Goal: Task Accomplishment & Management: Manage account settings

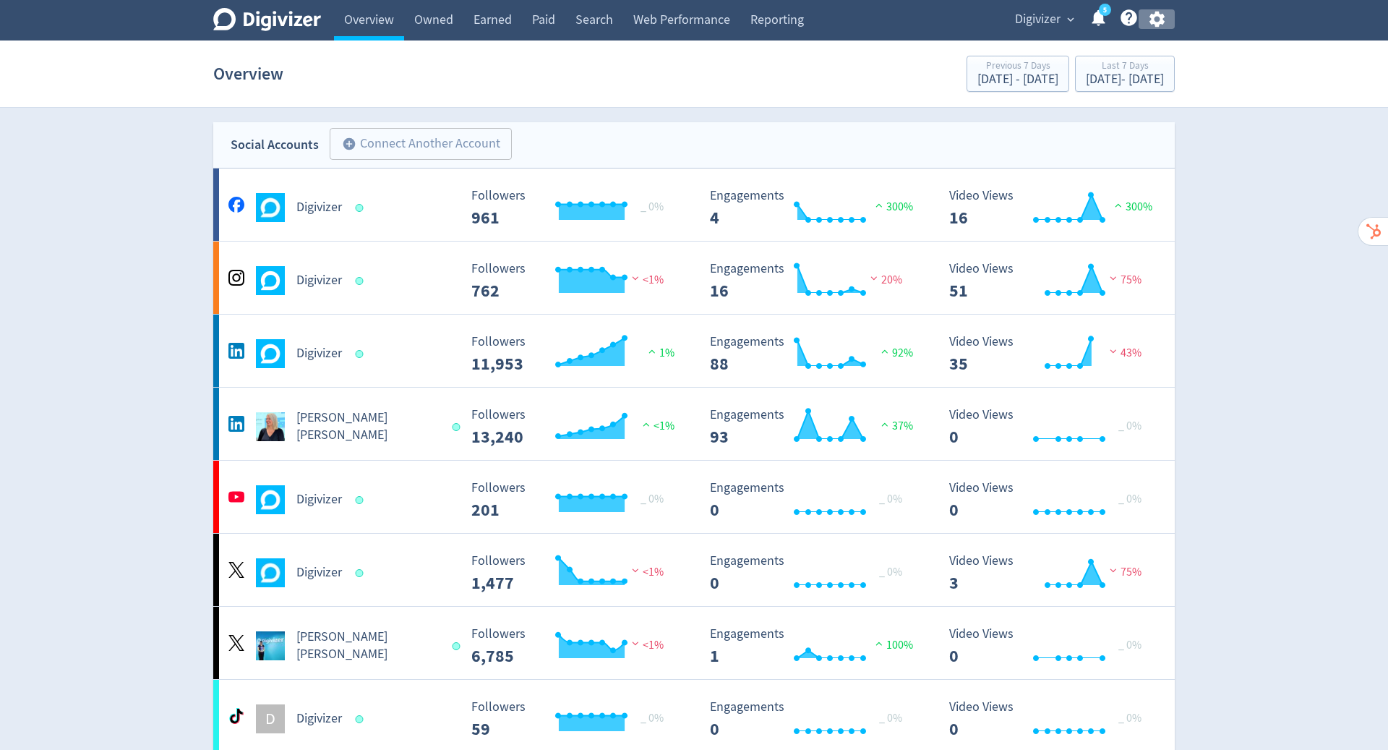
click at [1153, 19] on icon "button" at bounding box center [1156, 20] width 15 height 16
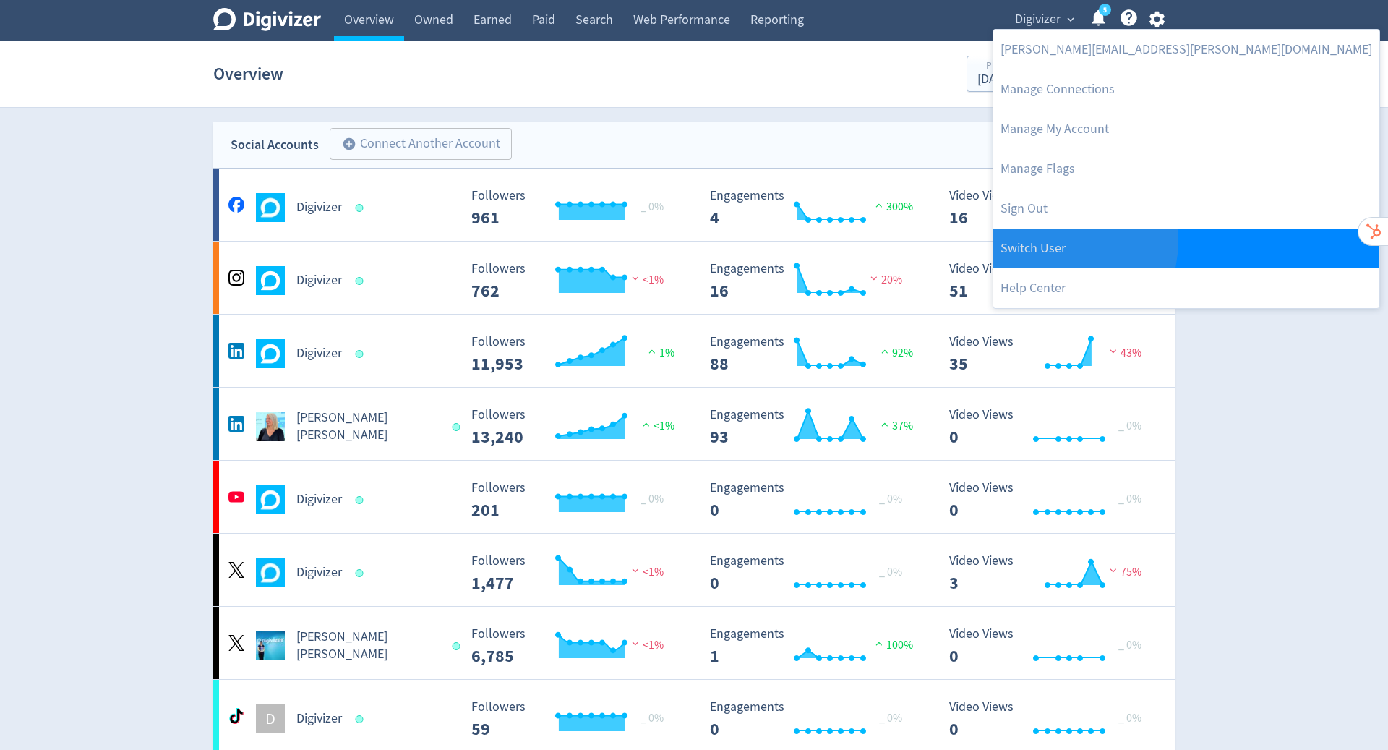
click at [1053, 241] on link "Switch User" at bounding box center [1186, 248] width 386 height 40
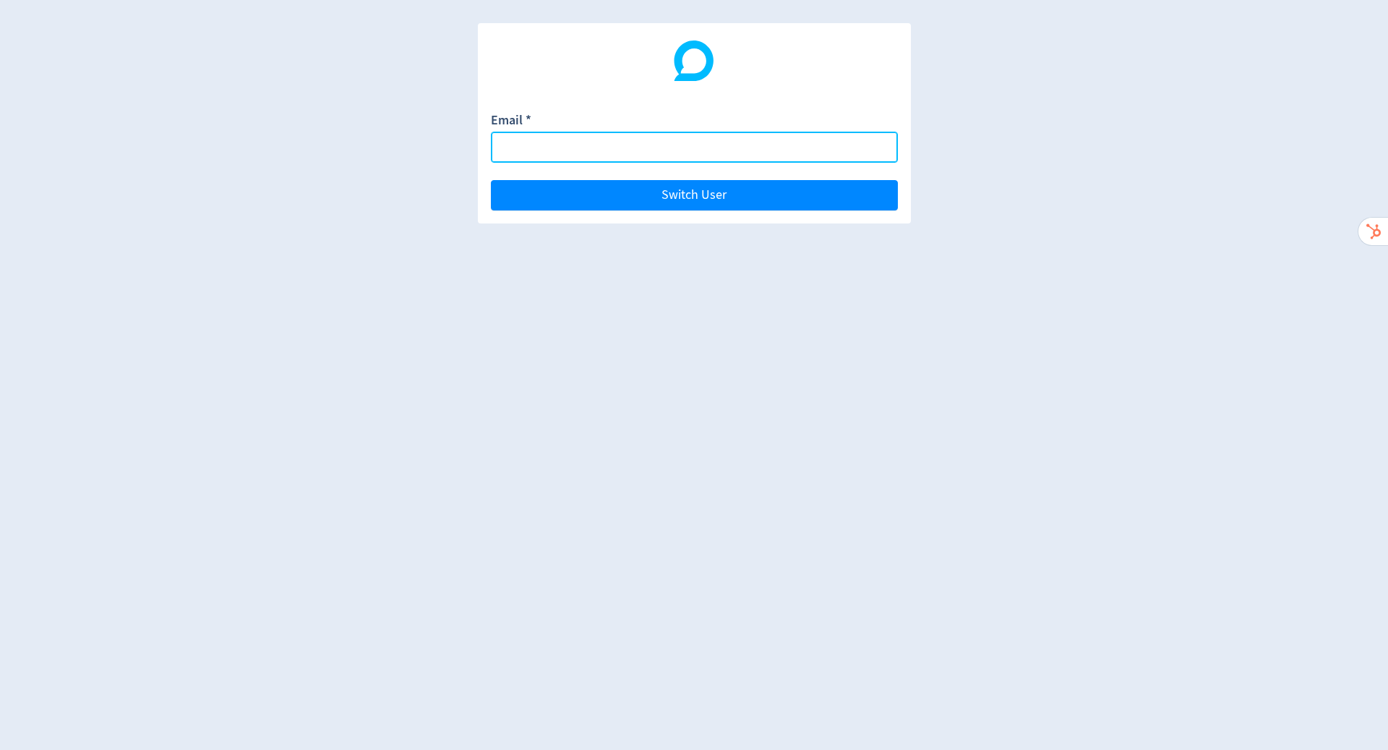
click at [617, 153] on input "Email *" at bounding box center [694, 147] width 407 height 31
paste input "[EMAIL_ADDRESS][DOMAIN_NAME]"
type input "[EMAIL_ADDRESS][DOMAIN_NAME]"
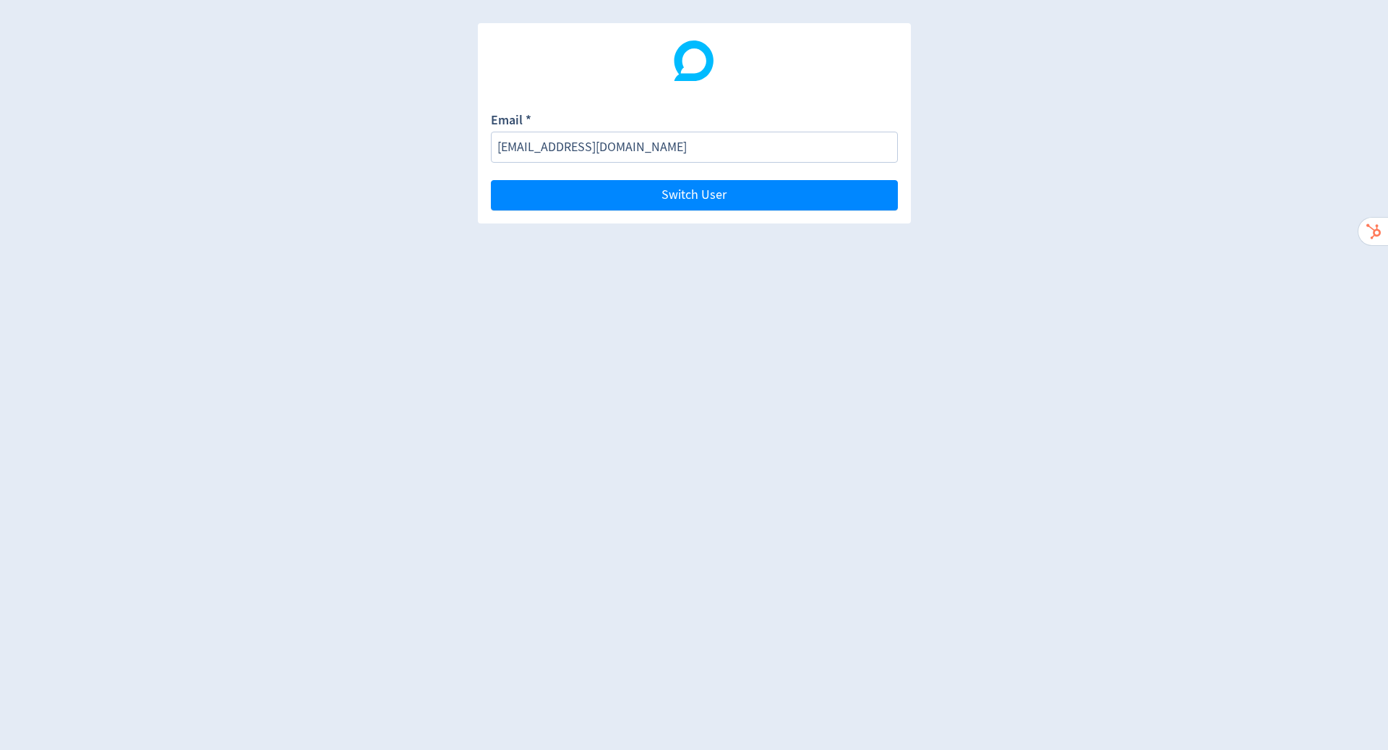
click at [726, 268] on div "Email * [EMAIL_ADDRESS][DOMAIN_NAME] Switch User" at bounding box center [694, 375] width 1388 height 750
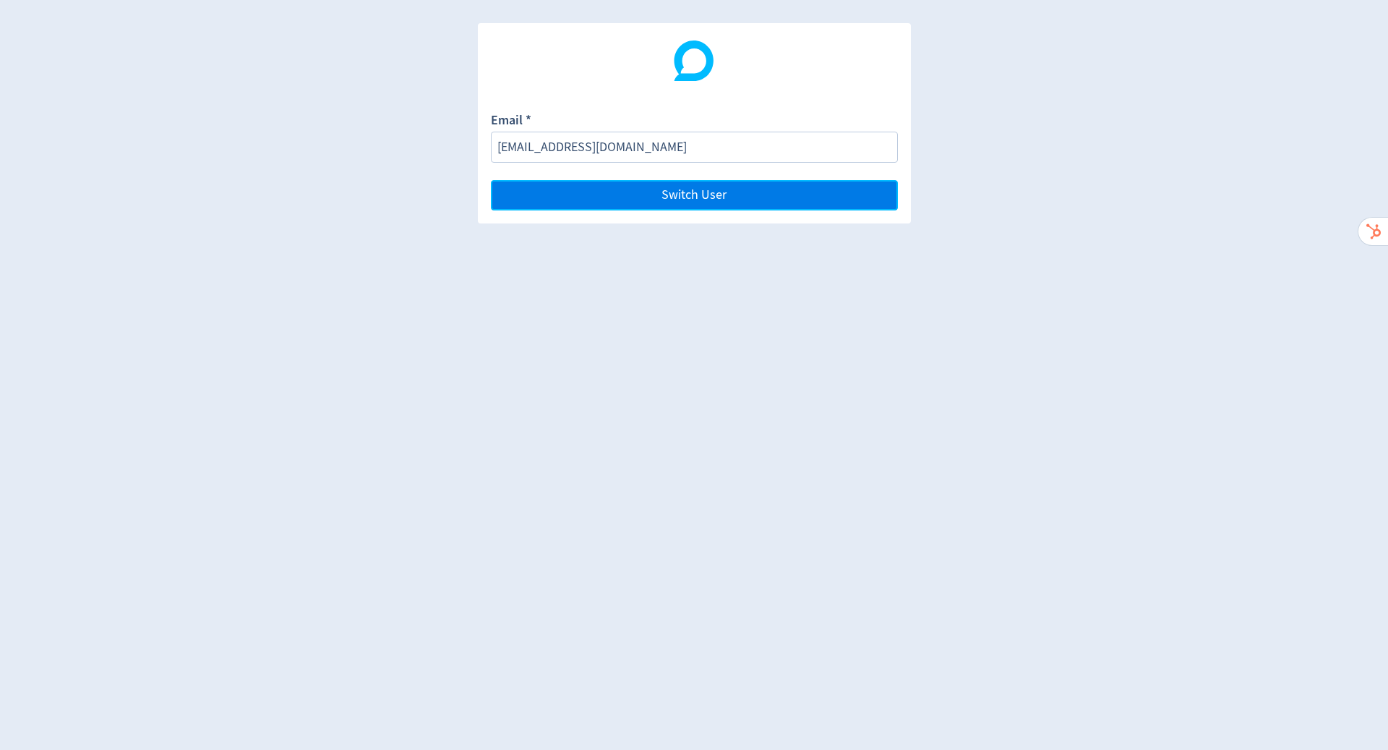
click at [686, 195] on span "Switch User" at bounding box center [694, 195] width 65 height 13
